Goal: Find specific page/section: Find specific page/section

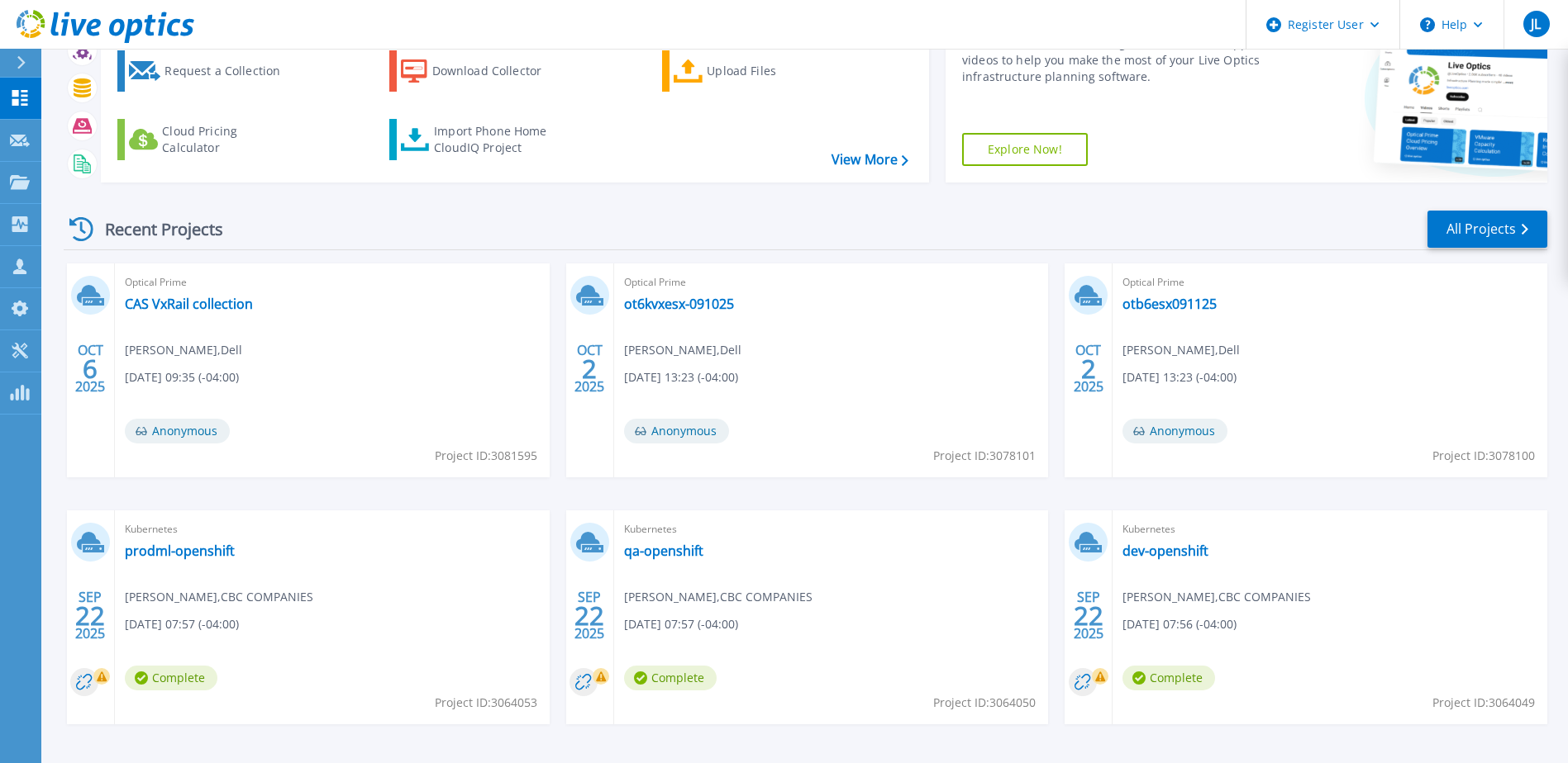
scroll to position [70, 0]
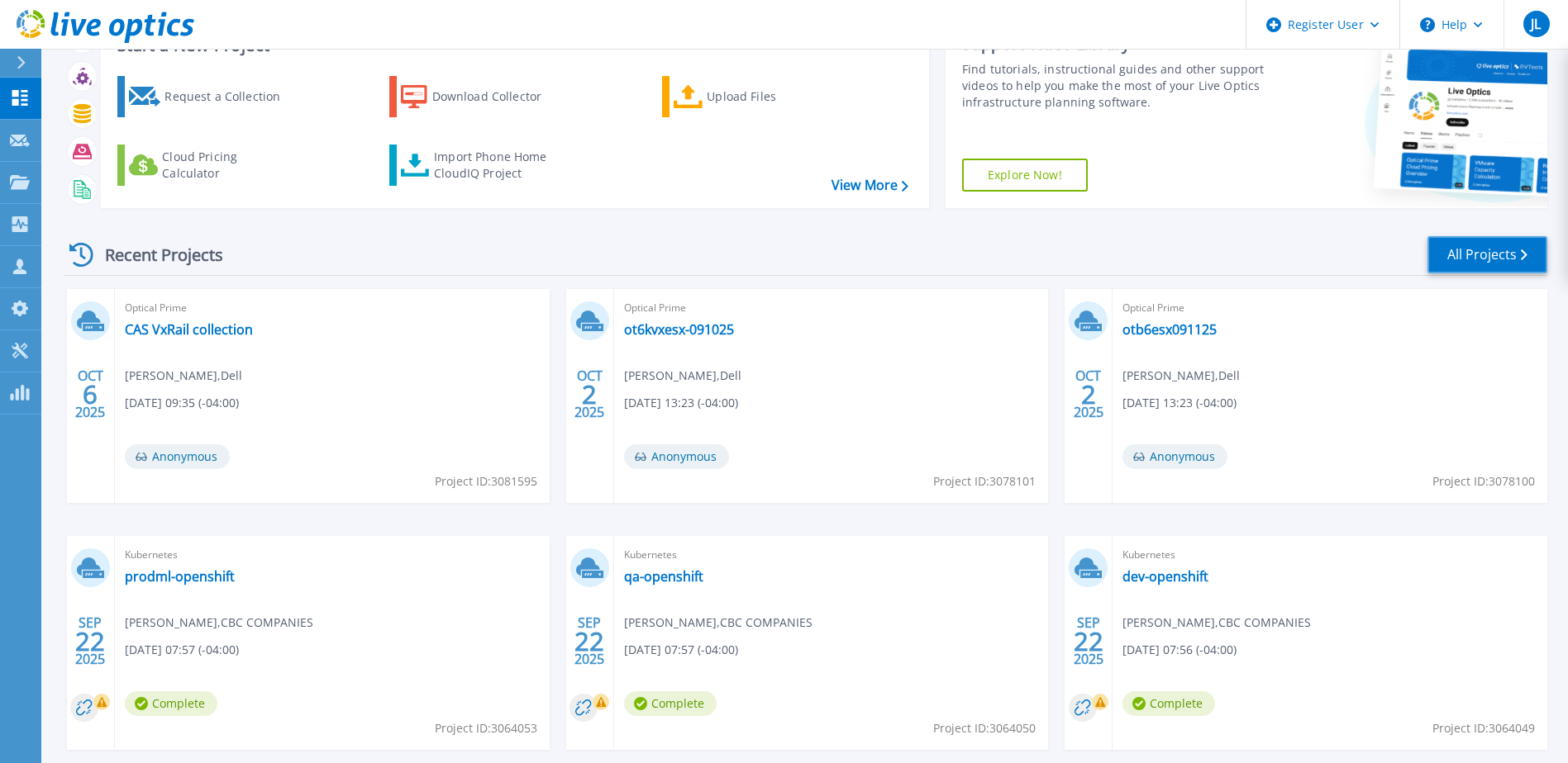
click at [1448, 251] on link "All Projects" at bounding box center [1488, 255] width 120 height 37
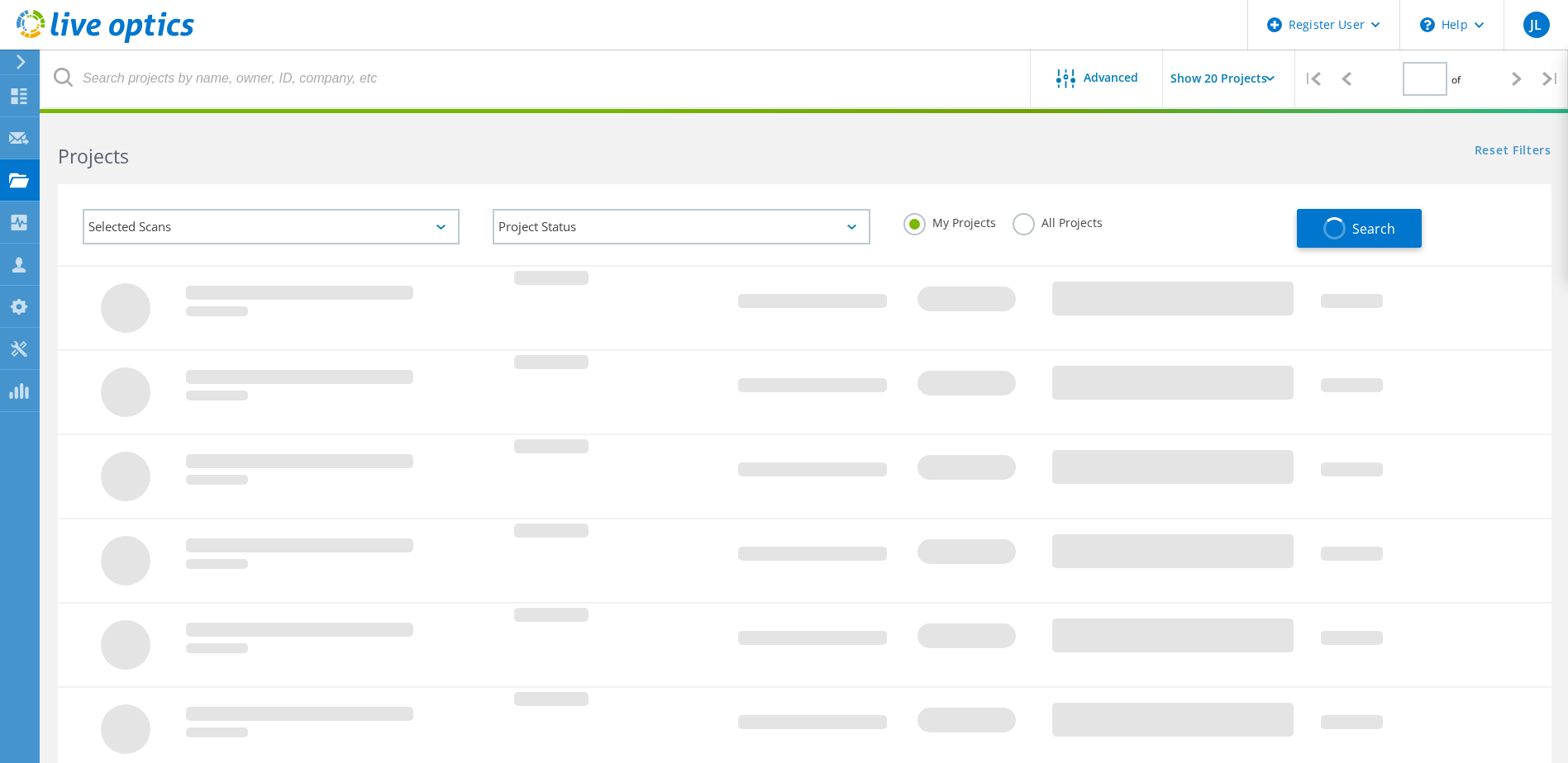
type input "1"
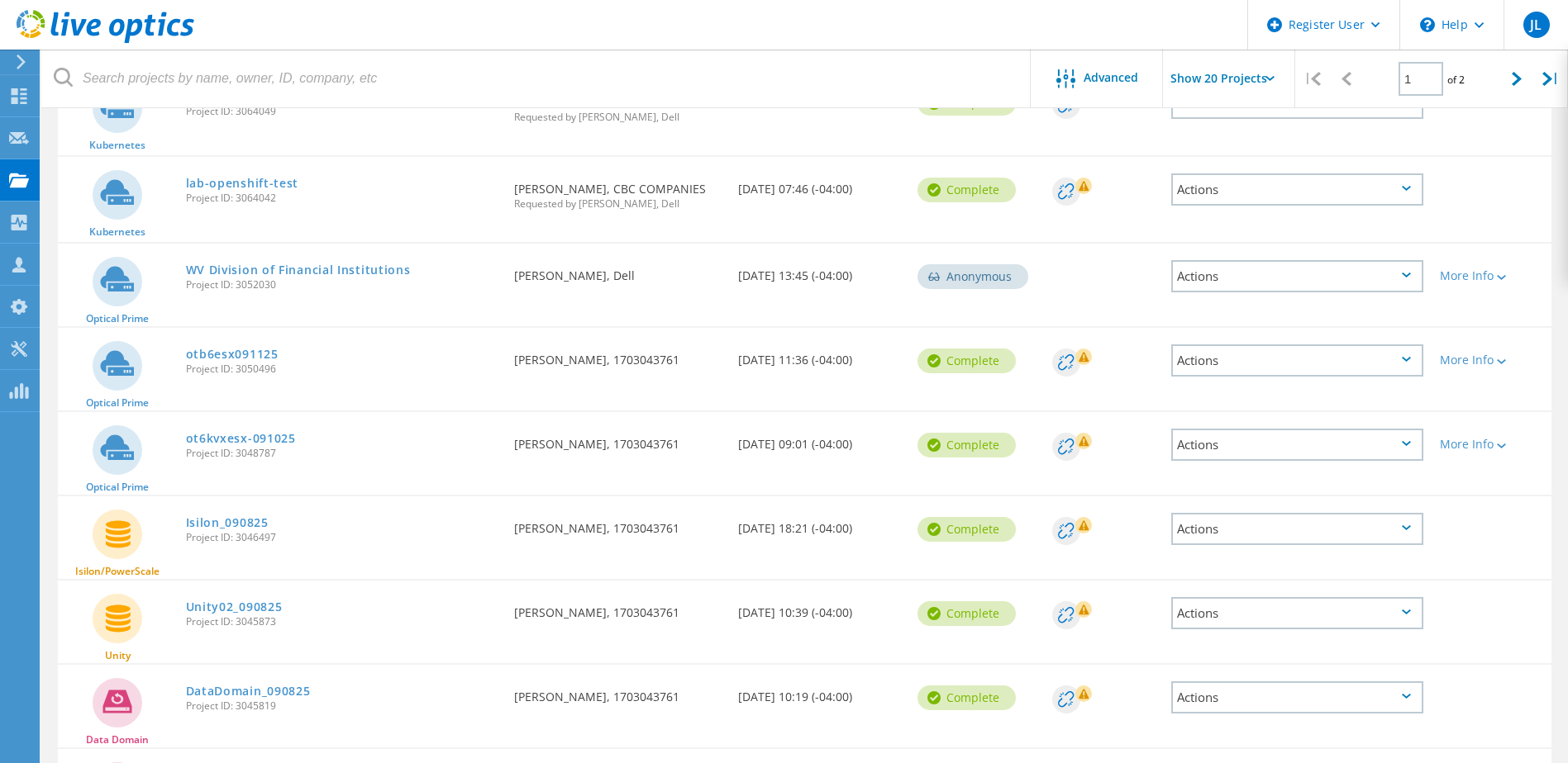
scroll to position [743, 0]
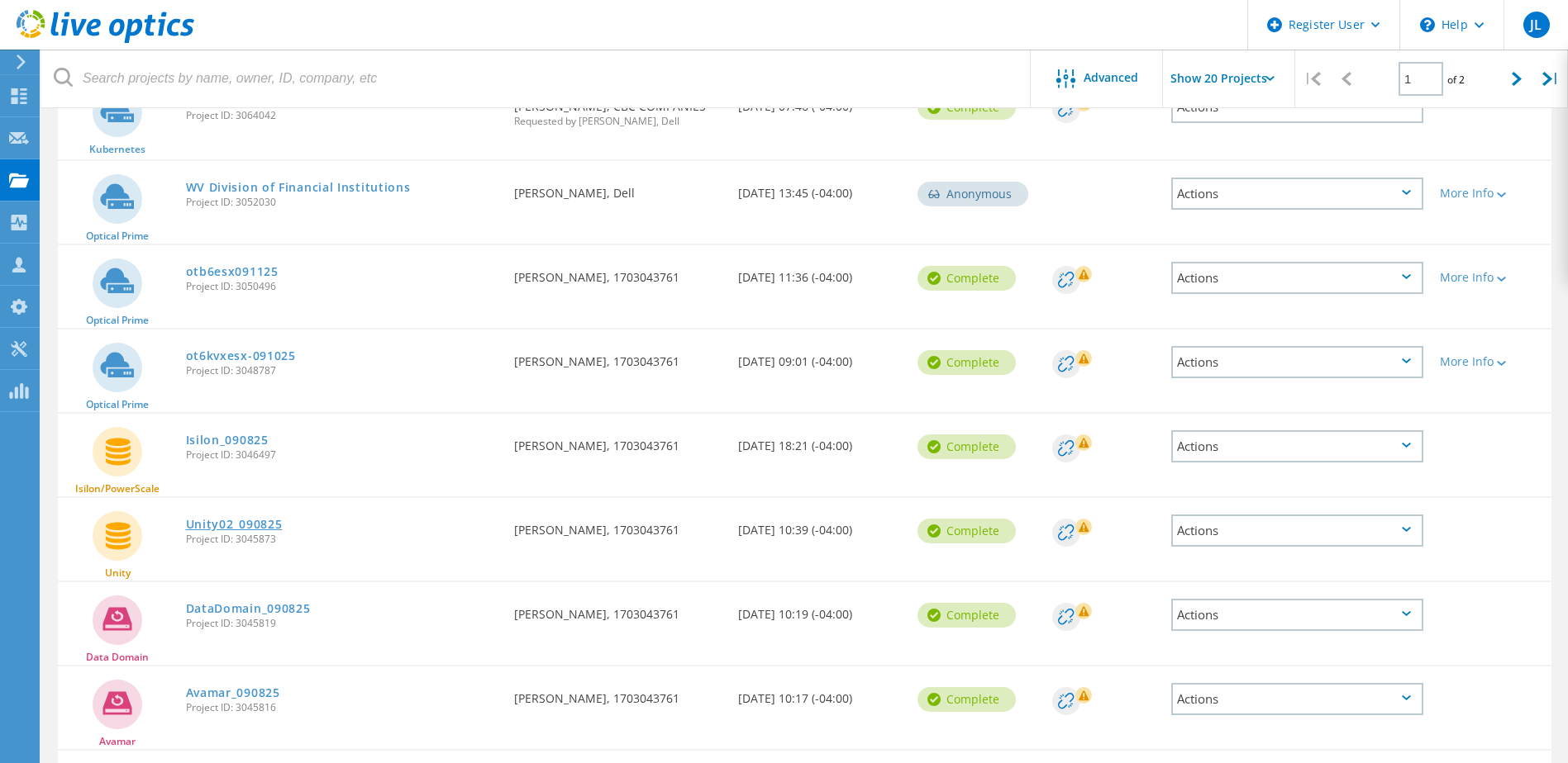
click at [214, 524] on link "Unity02_090825" at bounding box center [235, 525] width 97 height 12
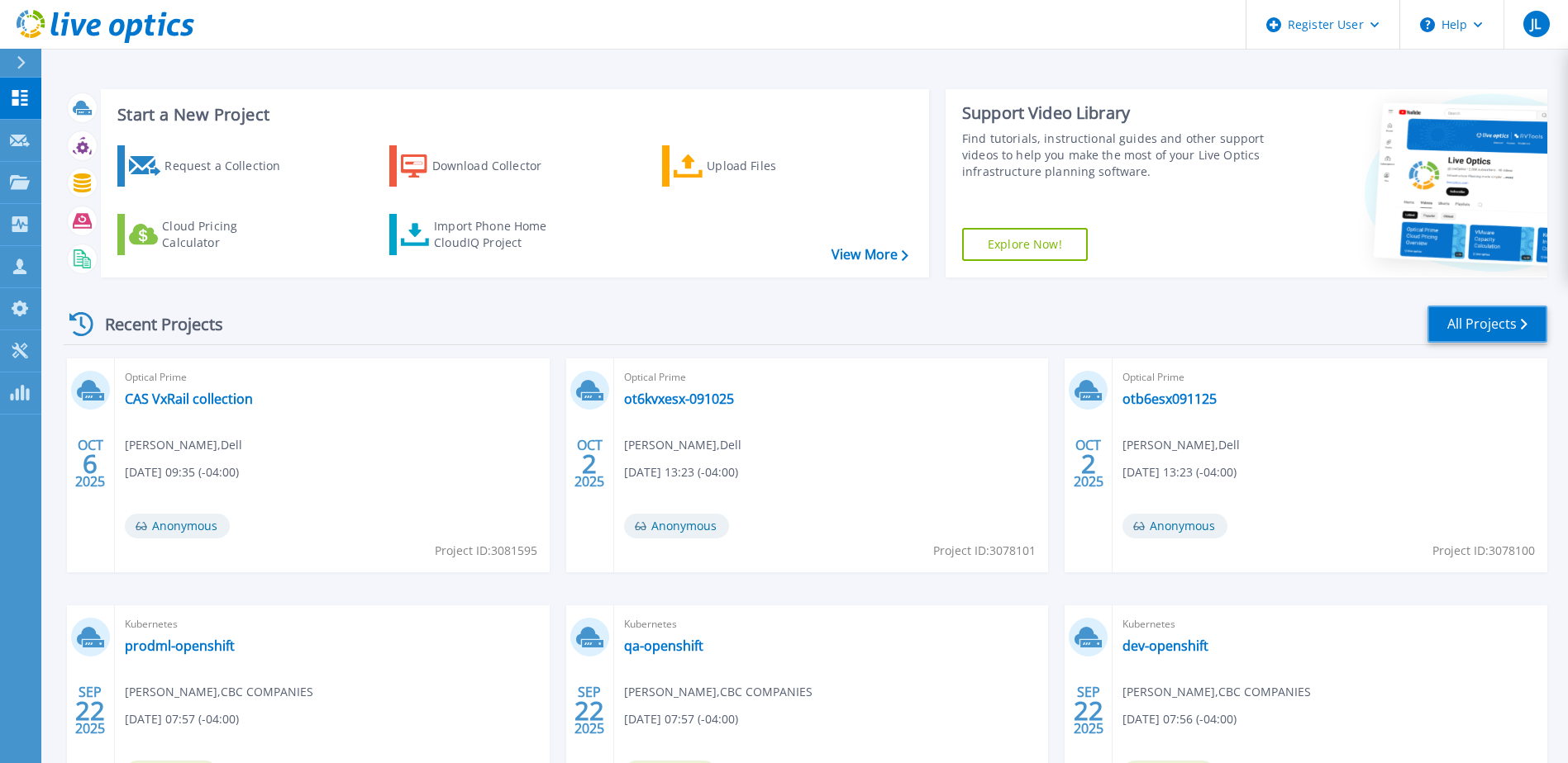
click at [1507, 323] on link "All Projects" at bounding box center [1488, 325] width 120 height 37
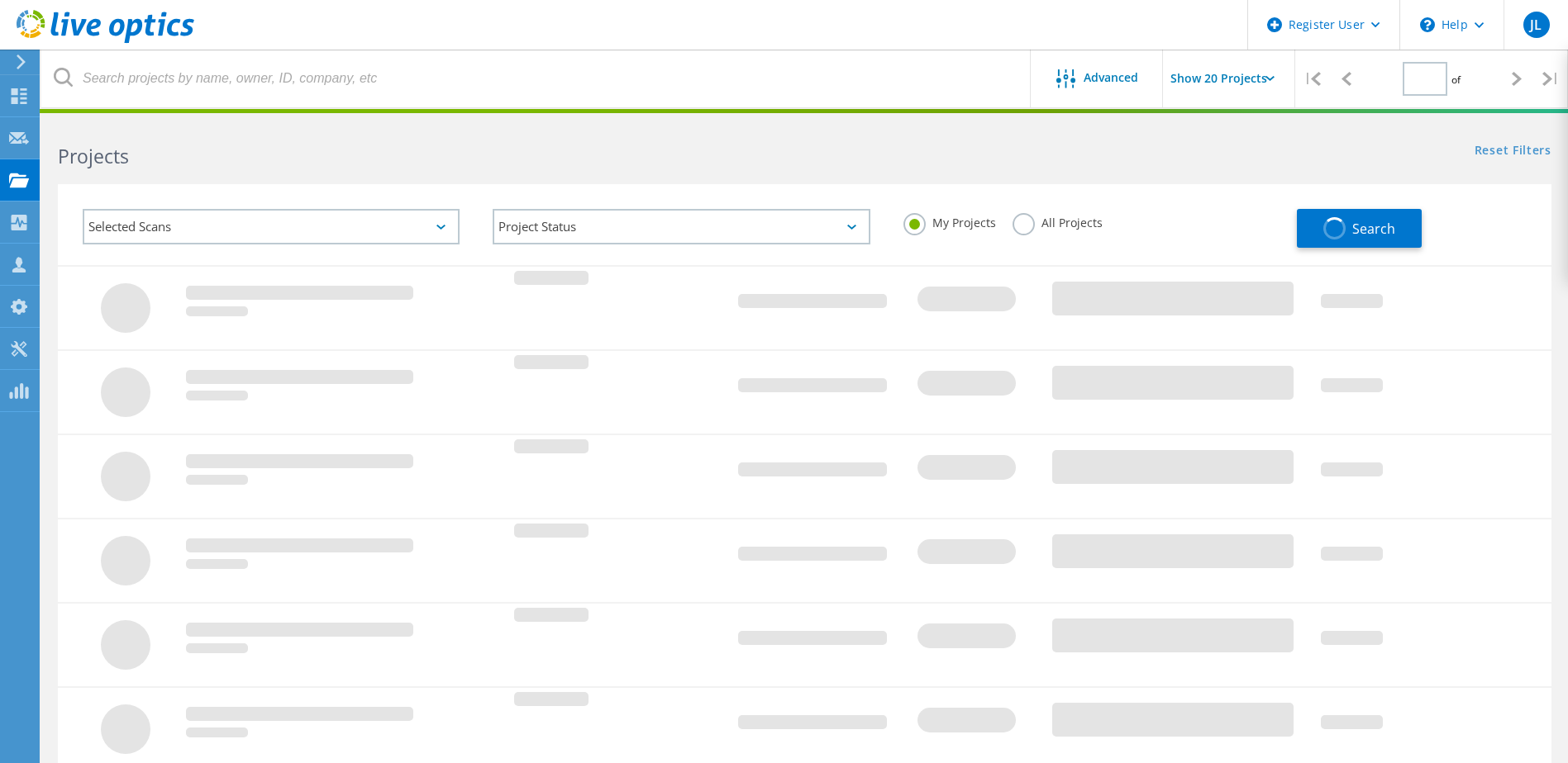
type input "1"
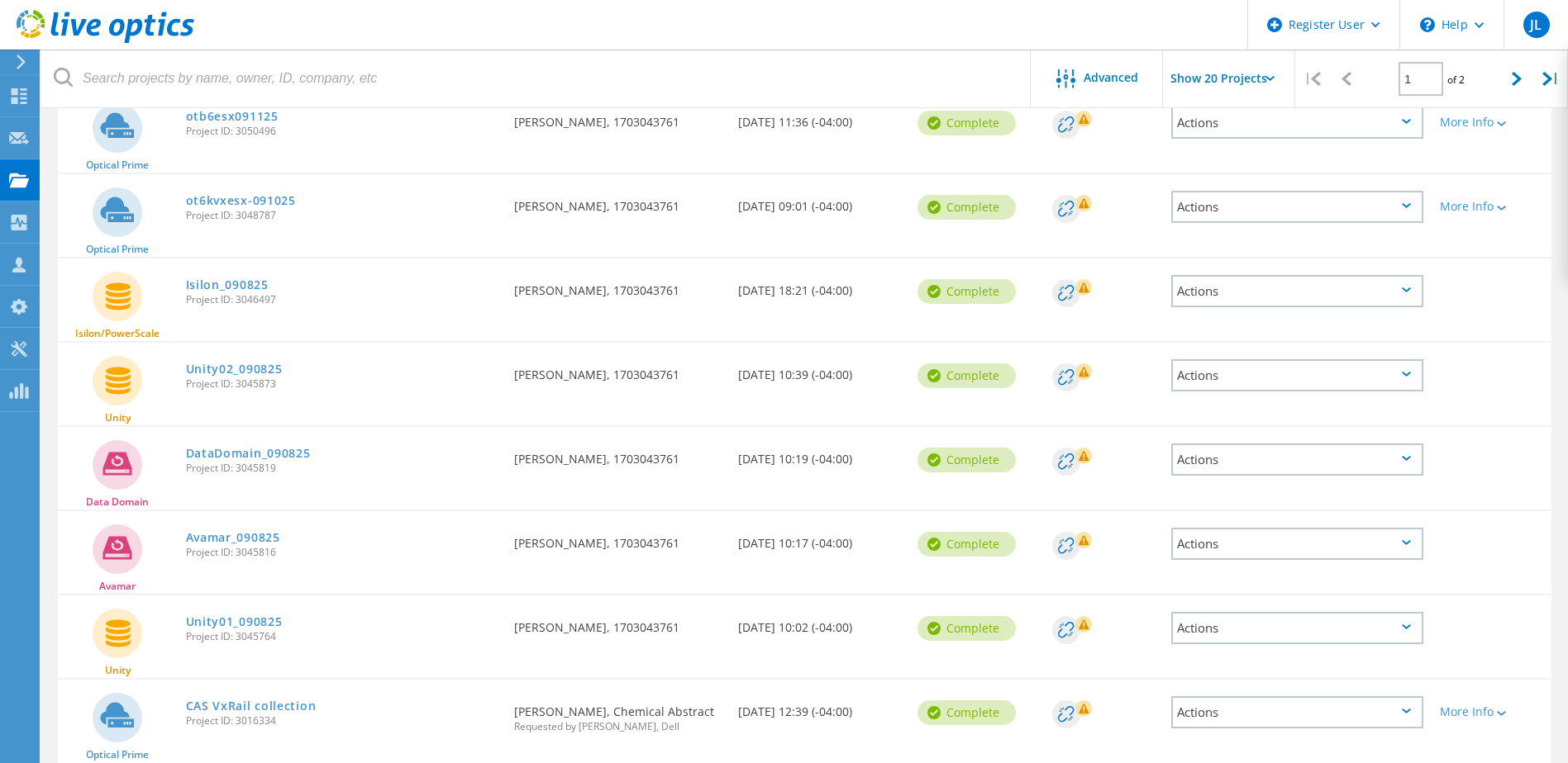
scroll to position [909, 0]
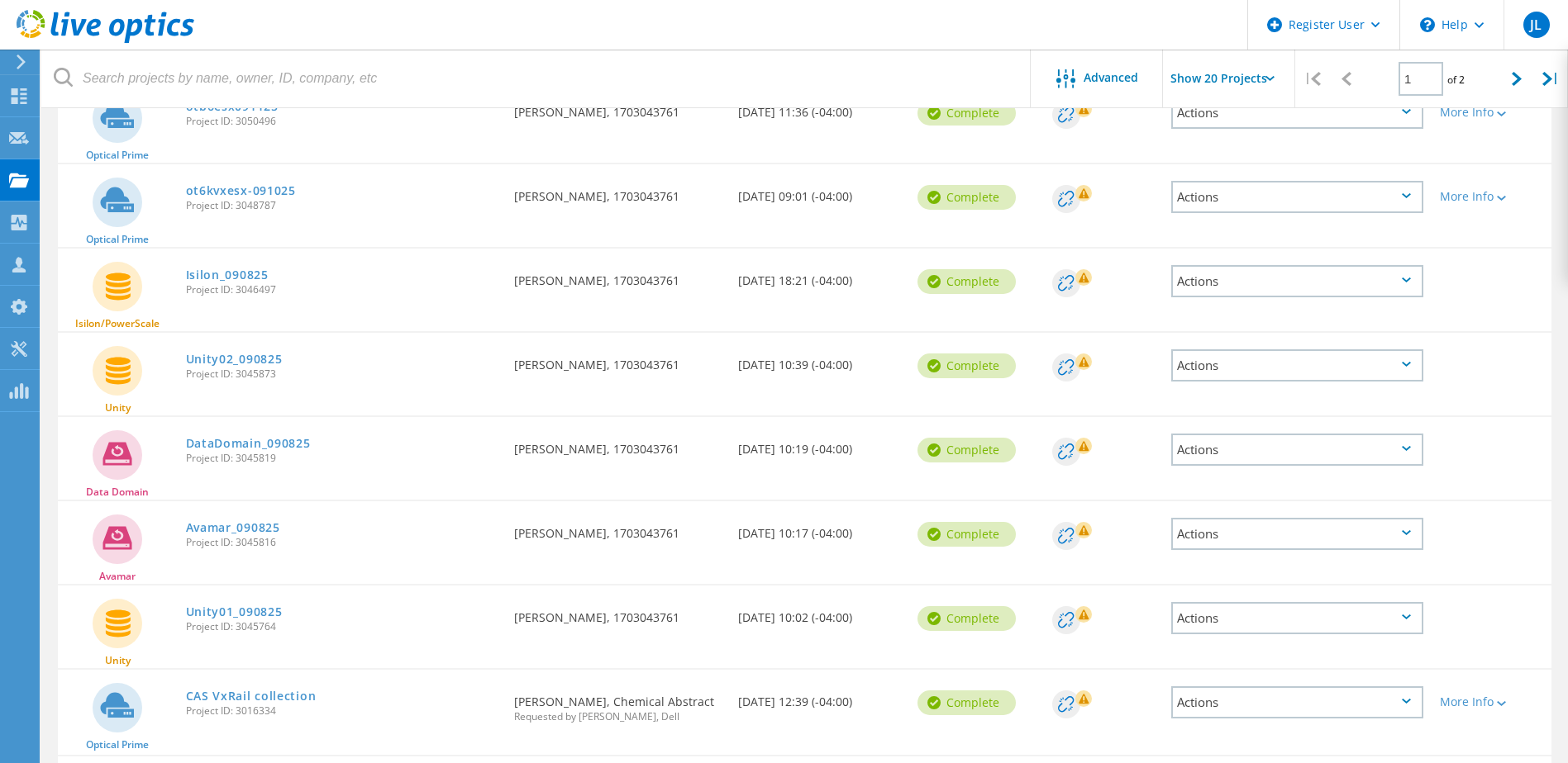
drag, startPoint x: 281, startPoint y: 376, endPoint x: 184, endPoint y: 376, distance: 97.0
click at [184, 376] on div "Unity02_090825 Project ID: 3045873" at bounding box center [341, 365] width 329 height 63
drag, startPoint x: 184, startPoint y: 376, endPoint x: 216, endPoint y: 378, distance: 32.1
copy span "Project ID: 3045873"
click at [244, 363] on link "Unity02_090825" at bounding box center [235, 360] width 97 height 12
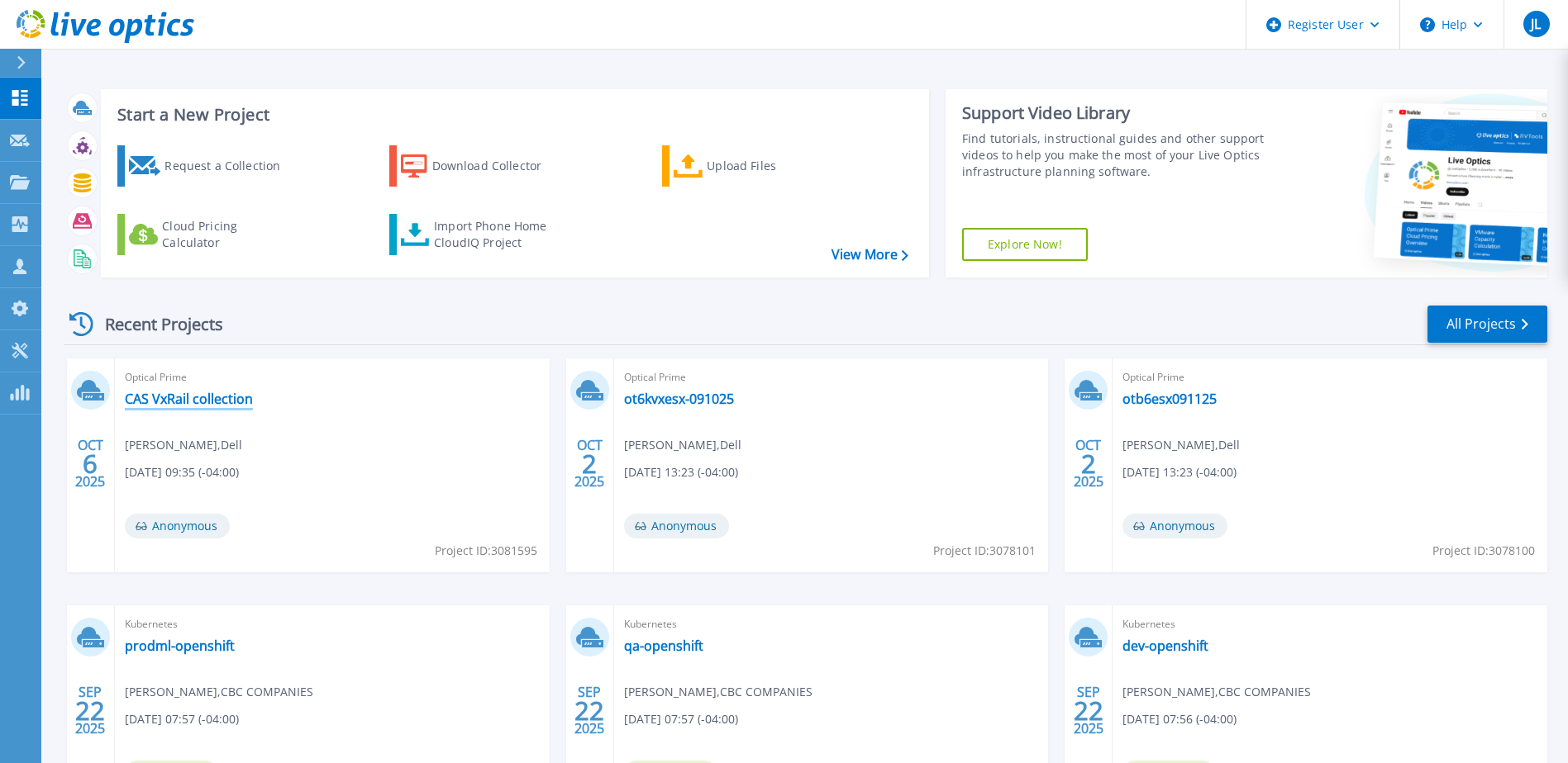
click at [185, 402] on link "CAS VxRail collection" at bounding box center [188, 399] width 129 height 17
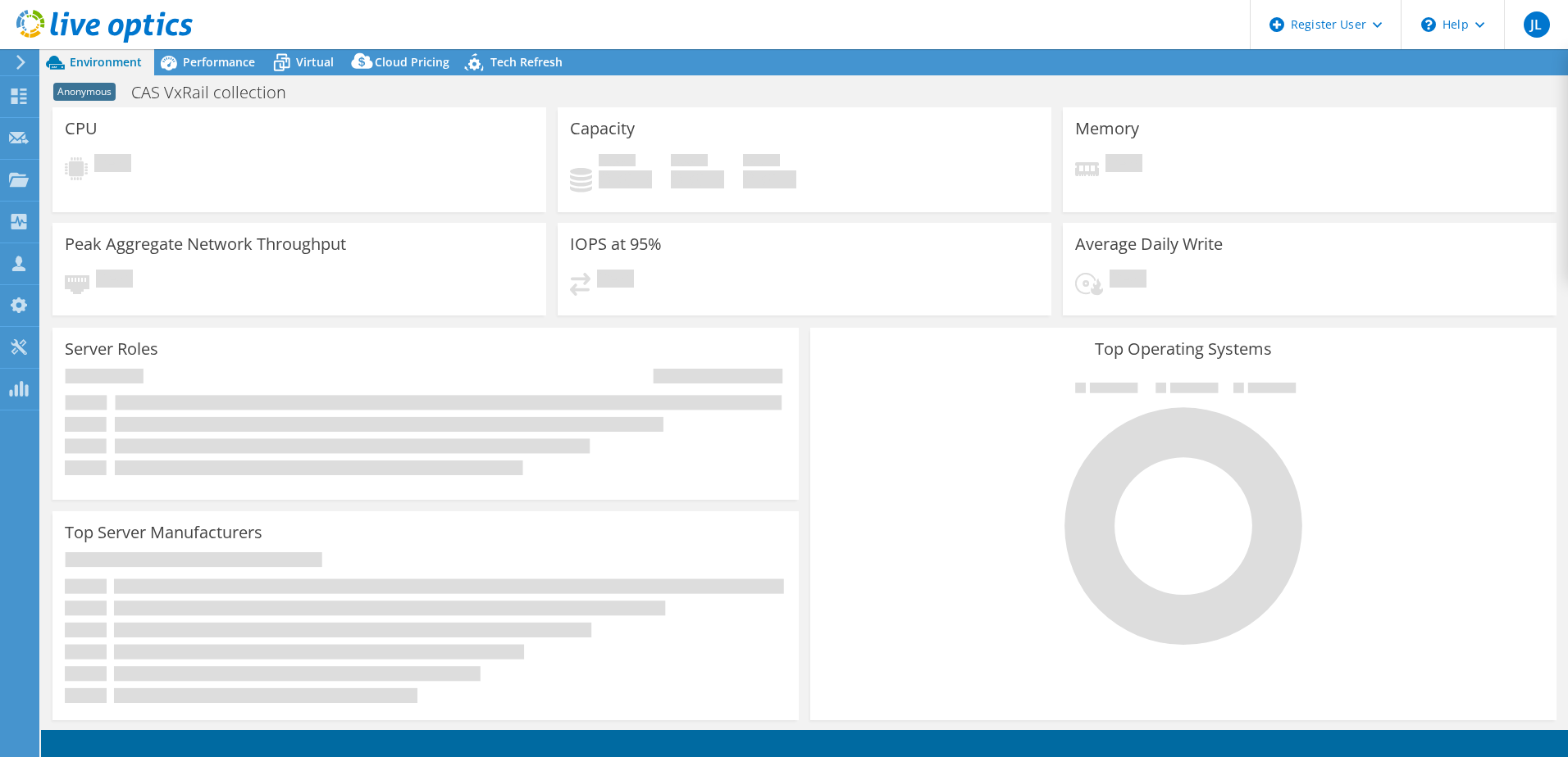
select select "USD"
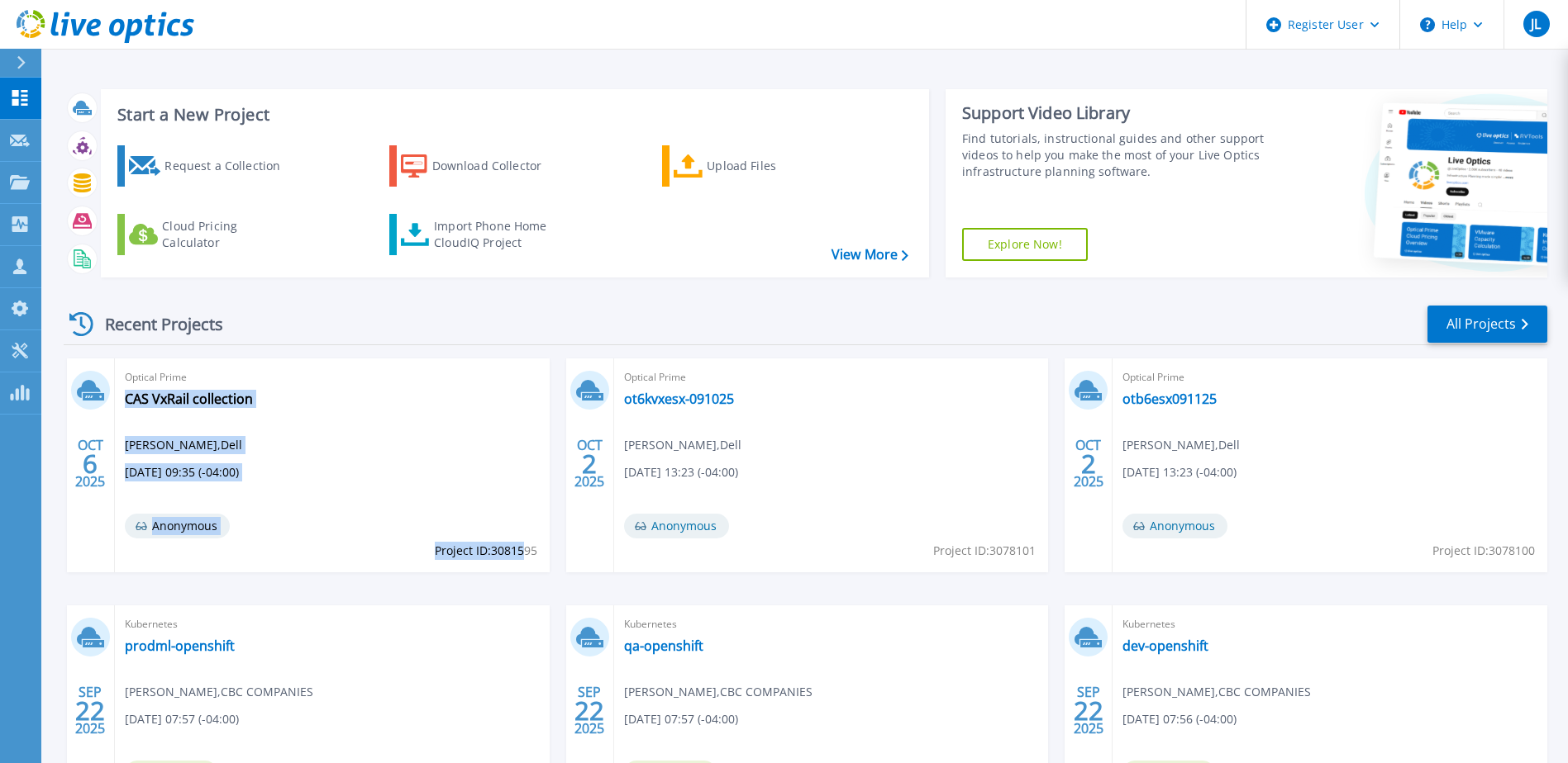
drag, startPoint x: 427, startPoint y: 550, endPoint x: 526, endPoint y: 556, distance: 99.2
click at [526, 556] on div "Optical Prime CAS VxRail collection [PERSON_NAME] , Dell [DATE] 09:35 (-04:00) …" at bounding box center [332, 466] width 435 height 214
click at [509, 553] on span "Project ID: 3081595" at bounding box center [486, 551] width 102 height 19
drag, startPoint x: 537, startPoint y: 553, endPoint x: 436, endPoint y: 555, distance: 101.0
click at [436, 555] on span "Project ID: 3081595" at bounding box center [486, 551] width 102 height 19
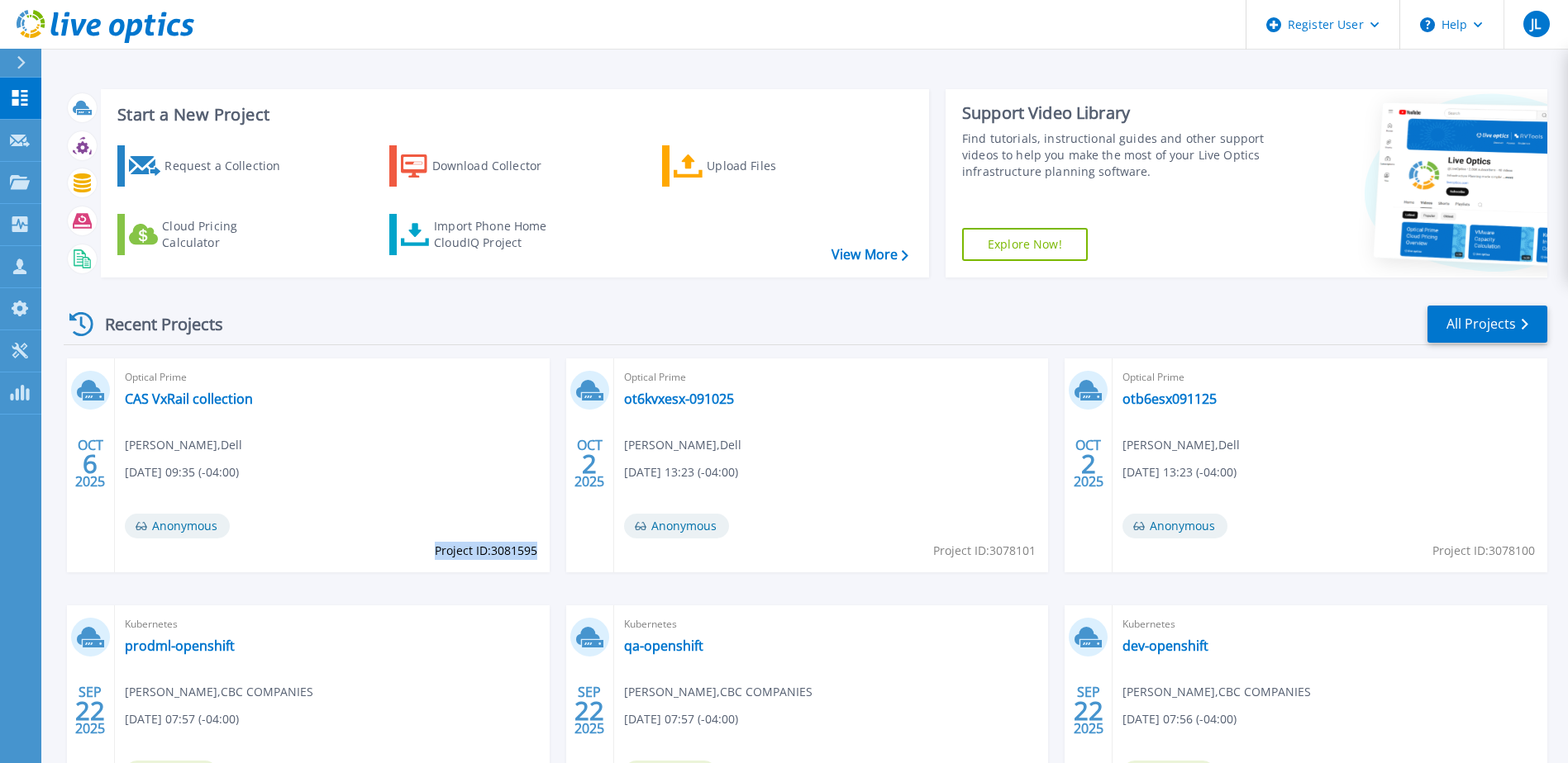
drag, startPoint x: 436, startPoint y: 555, endPoint x: 452, endPoint y: 550, distance: 16.8
copy span "Project ID: 3081595"
